Goal: Check status: Check status

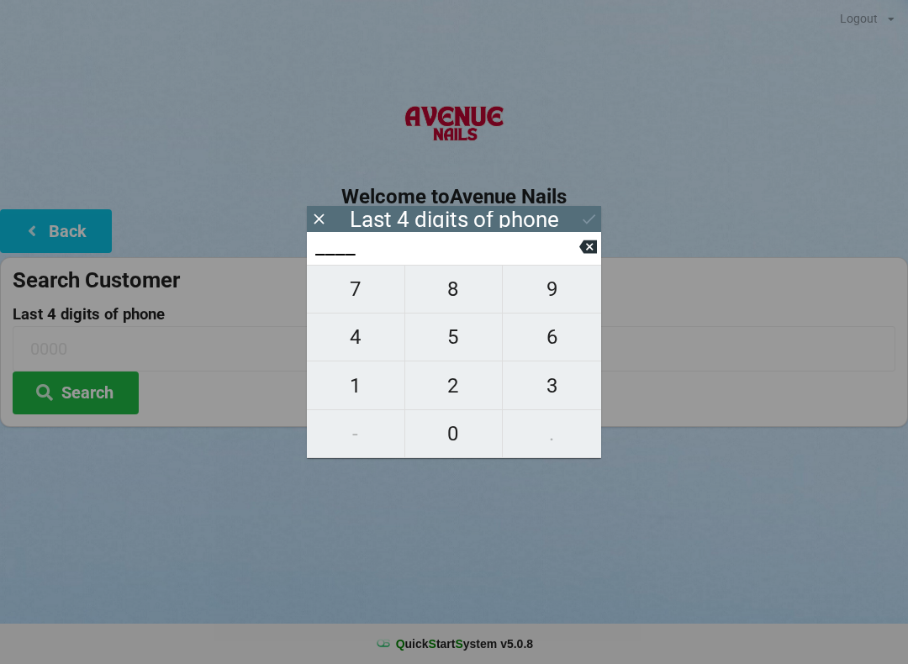
click at [556, 349] on span "6" at bounding box center [552, 337] width 98 height 35
type input "6___"
click at [354, 380] on span "1" at bounding box center [356, 385] width 98 height 35
type input "61__"
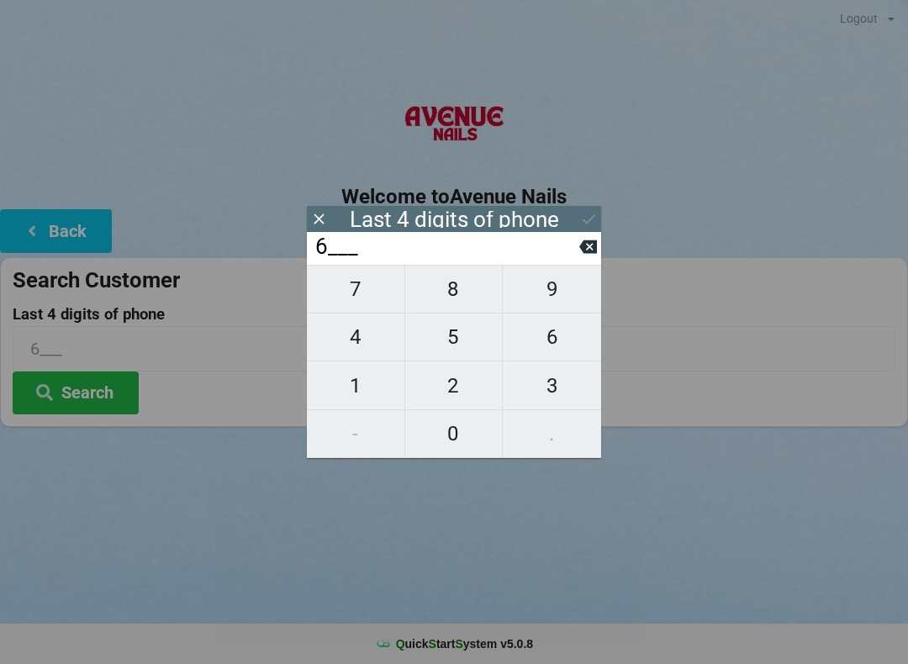
type input "61__"
click at [553, 278] on button "9" at bounding box center [552, 289] width 98 height 49
type input "619_"
click at [356, 344] on span "4" at bounding box center [356, 337] width 98 height 35
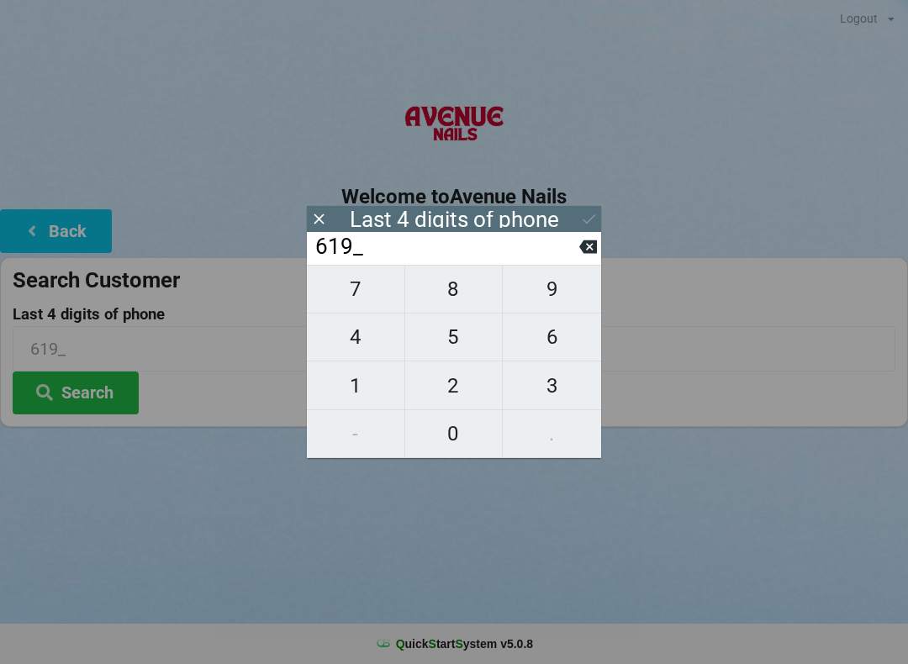
type input "6194"
click at [81, 383] on button "Search" at bounding box center [76, 393] width 126 height 43
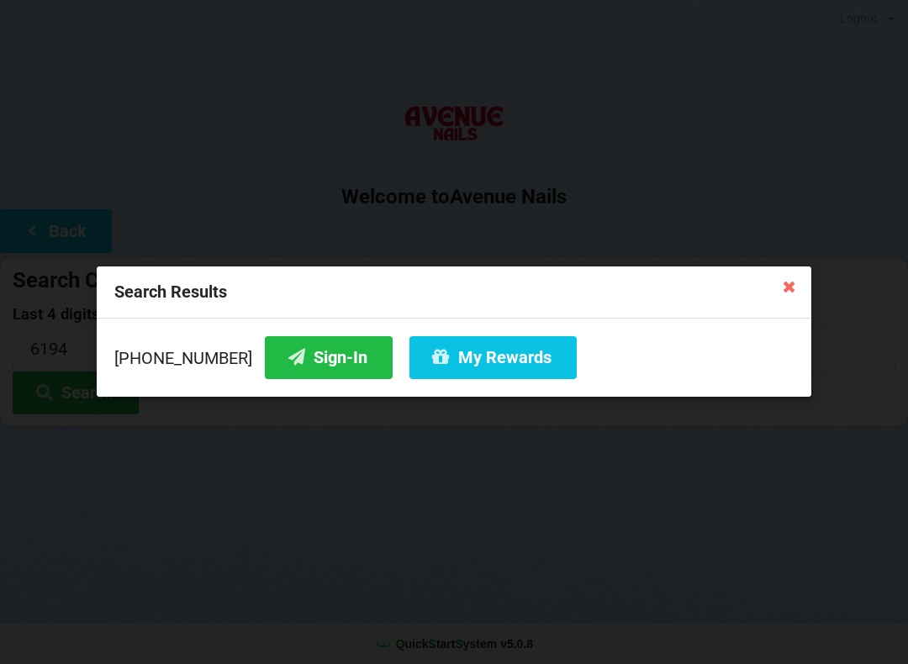
click at [291, 349] on button "Sign-In" at bounding box center [329, 357] width 128 height 43
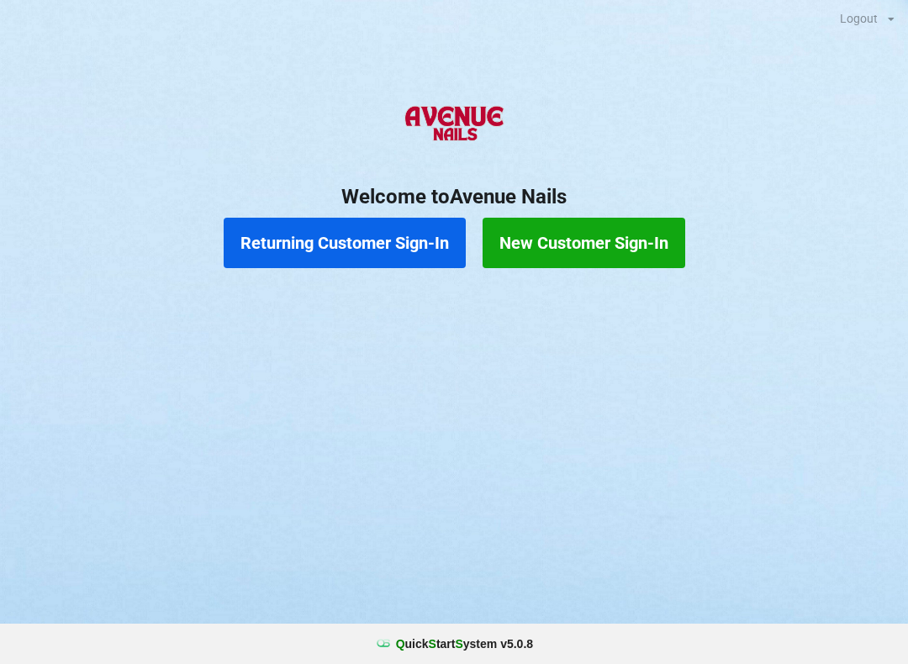
click at [386, 245] on button "Returning Customer Sign-In" at bounding box center [345, 243] width 242 height 50
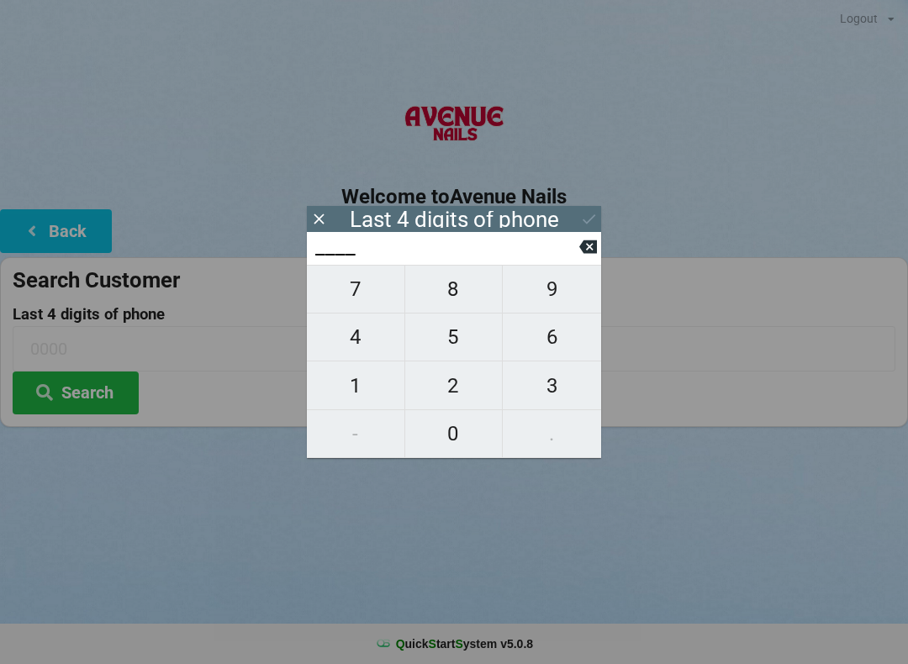
click at [358, 298] on span "7" at bounding box center [356, 289] width 98 height 35
type input "7___"
click at [459, 342] on span "5" at bounding box center [454, 337] width 98 height 35
type input "75__"
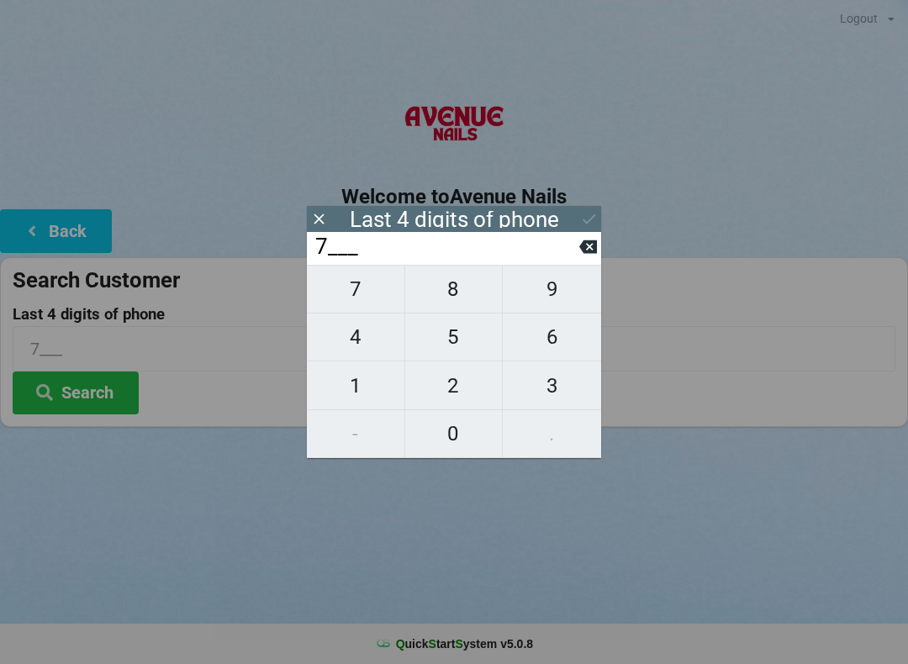
type input "75__"
click at [375, 297] on span "7" at bounding box center [356, 289] width 98 height 35
type input "757_"
click at [457, 338] on span "5" at bounding box center [454, 337] width 98 height 35
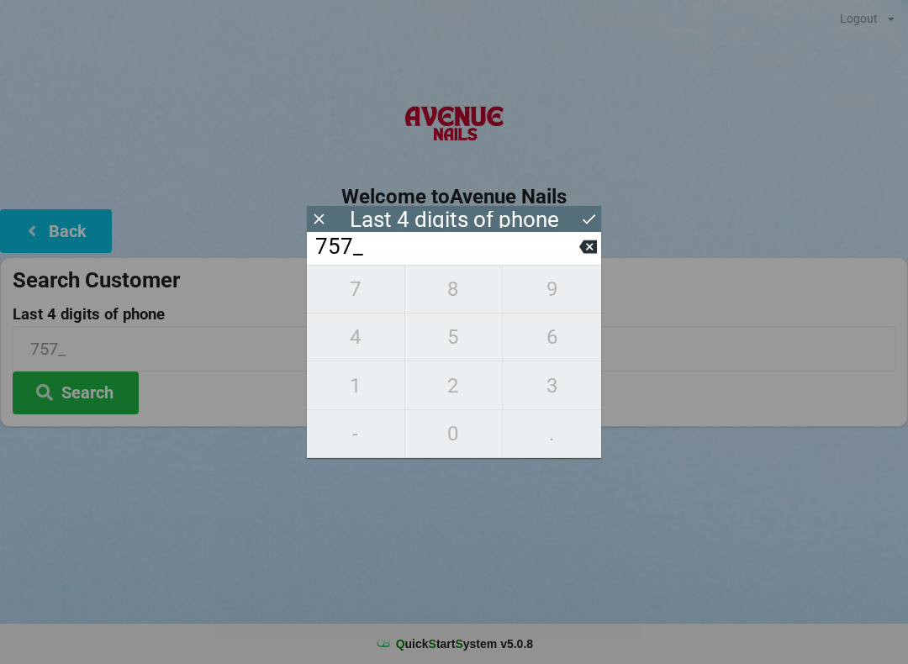
type input "7575"
click at [127, 385] on button "Search" at bounding box center [76, 393] width 126 height 43
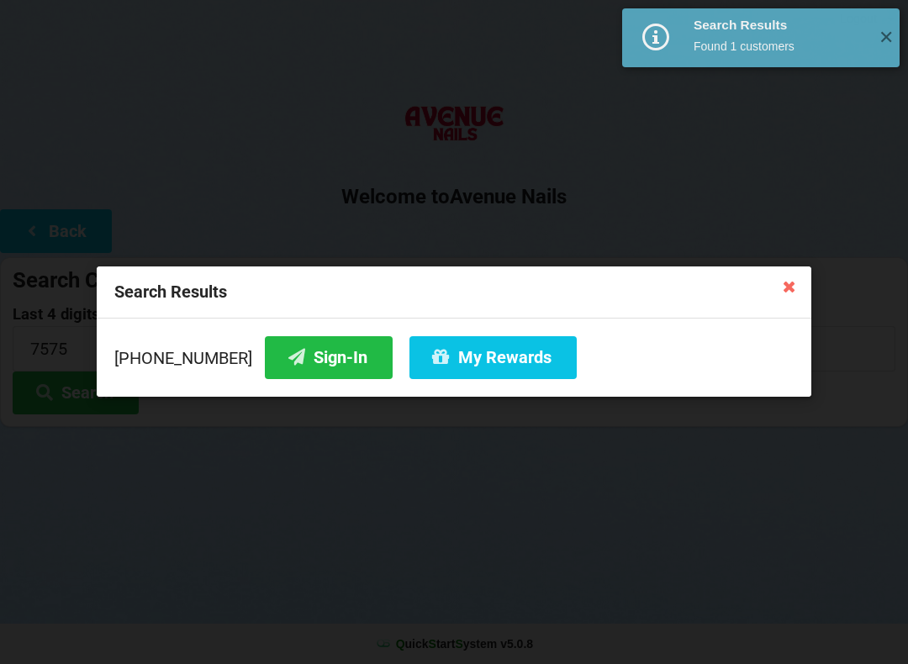
click at [313, 373] on button "Sign-In" at bounding box center [329, 357] width 128 height 43
